Goal: Task Accomplishment & Management: Use online tool/utility

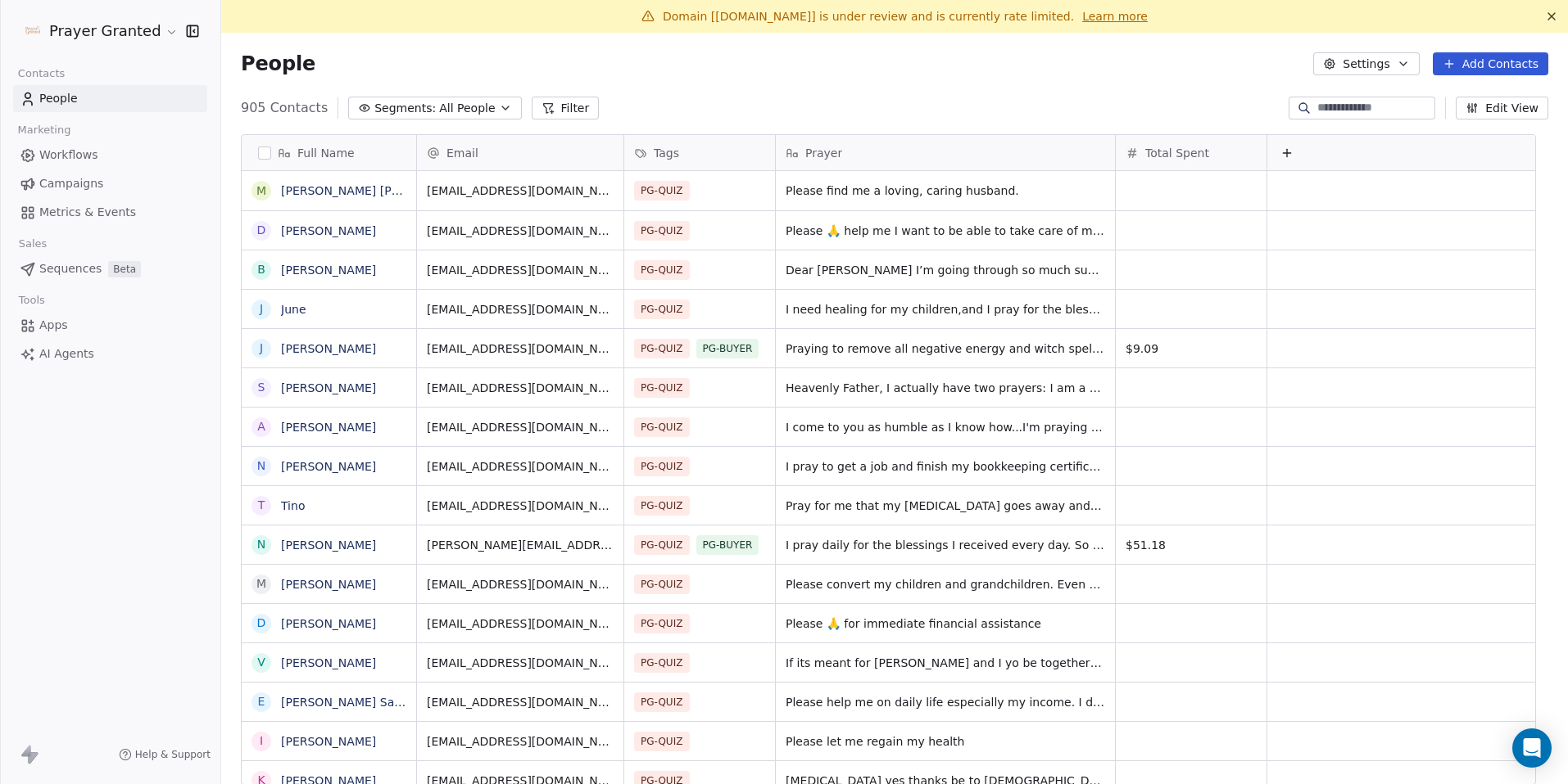
scroll to position [678, 1322]
click at [56, 157] on span "Workflows" at bounding box center [69, 155] width 59 height 17
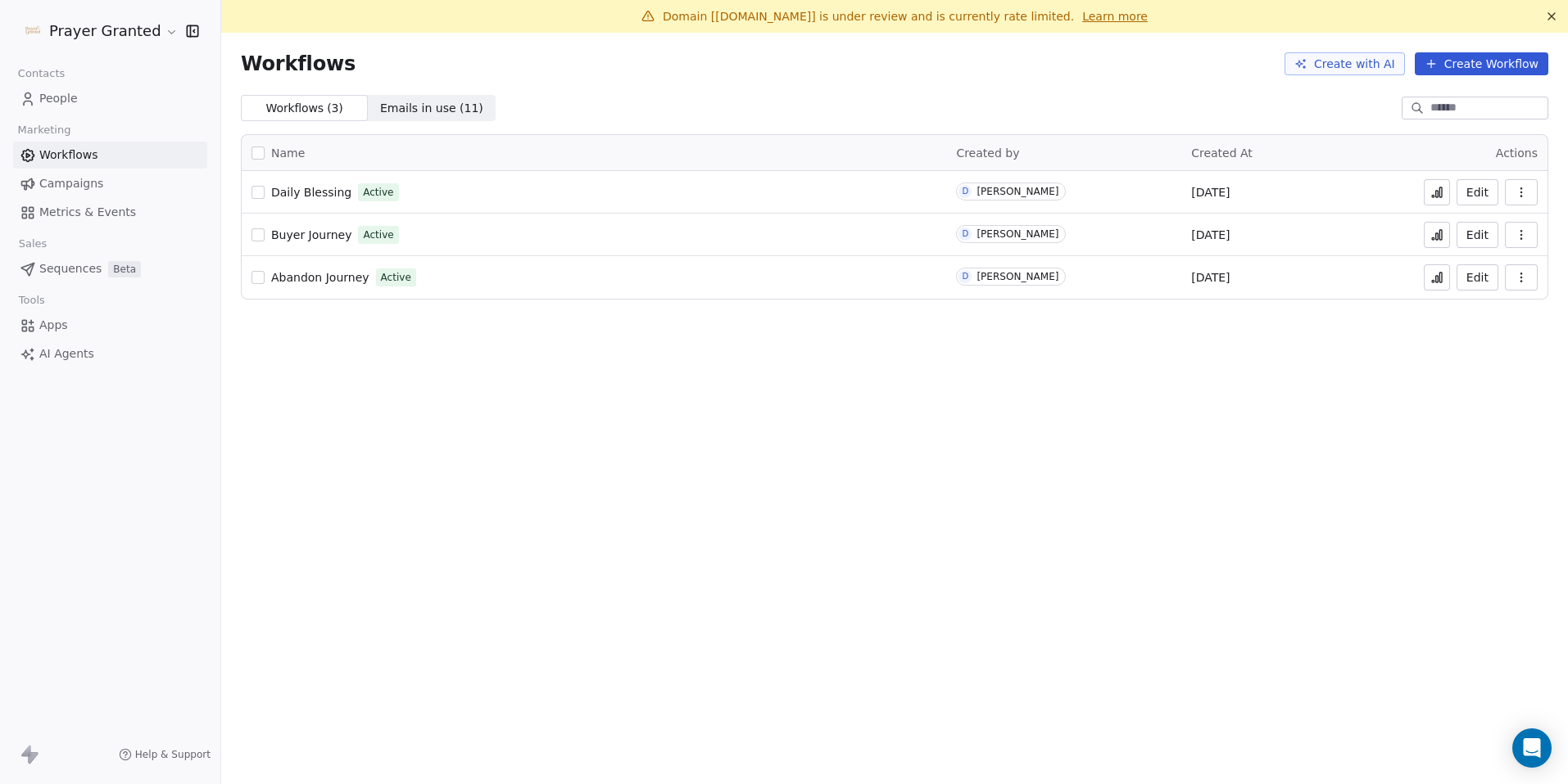
click at [1441, 234] on icon at bounding box center [1437, 234] width 13 height 13
click at [1437, 283] on icon at bounding box center [1437, 277] width 13 height 13
click at [80, 155] on span "Workflows" at bounding box center [69, 155] width 59 height 17
click at [1489, 276] on button "Edit" at bounding box center [1477, 277] width 42 height 27
